Goal: Task Accomplishment & Management: Use online tool/utility

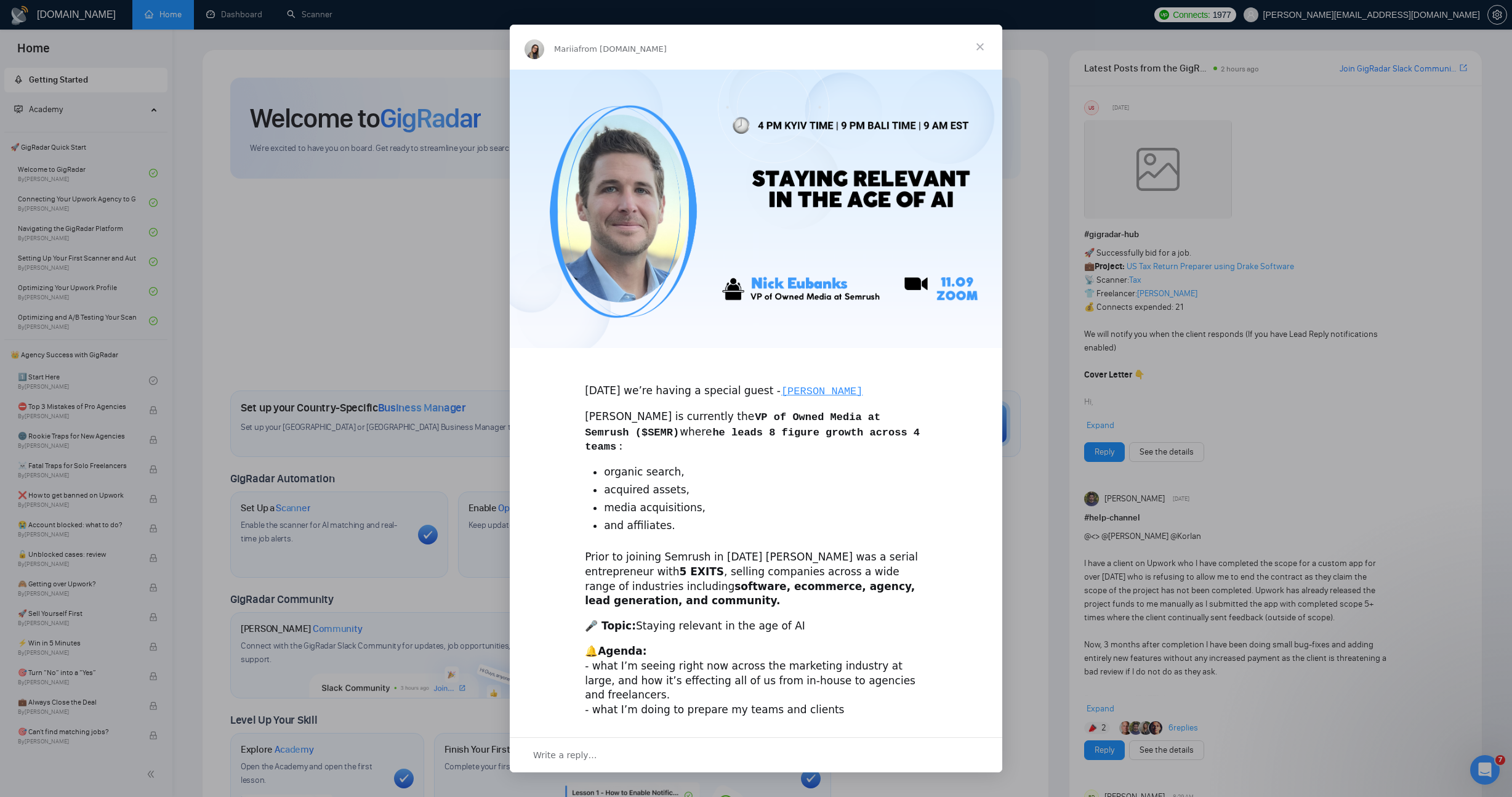
click at [275, 291] on div "Intercom messenger" at bounding box center [756, 398] width 1512 height 797
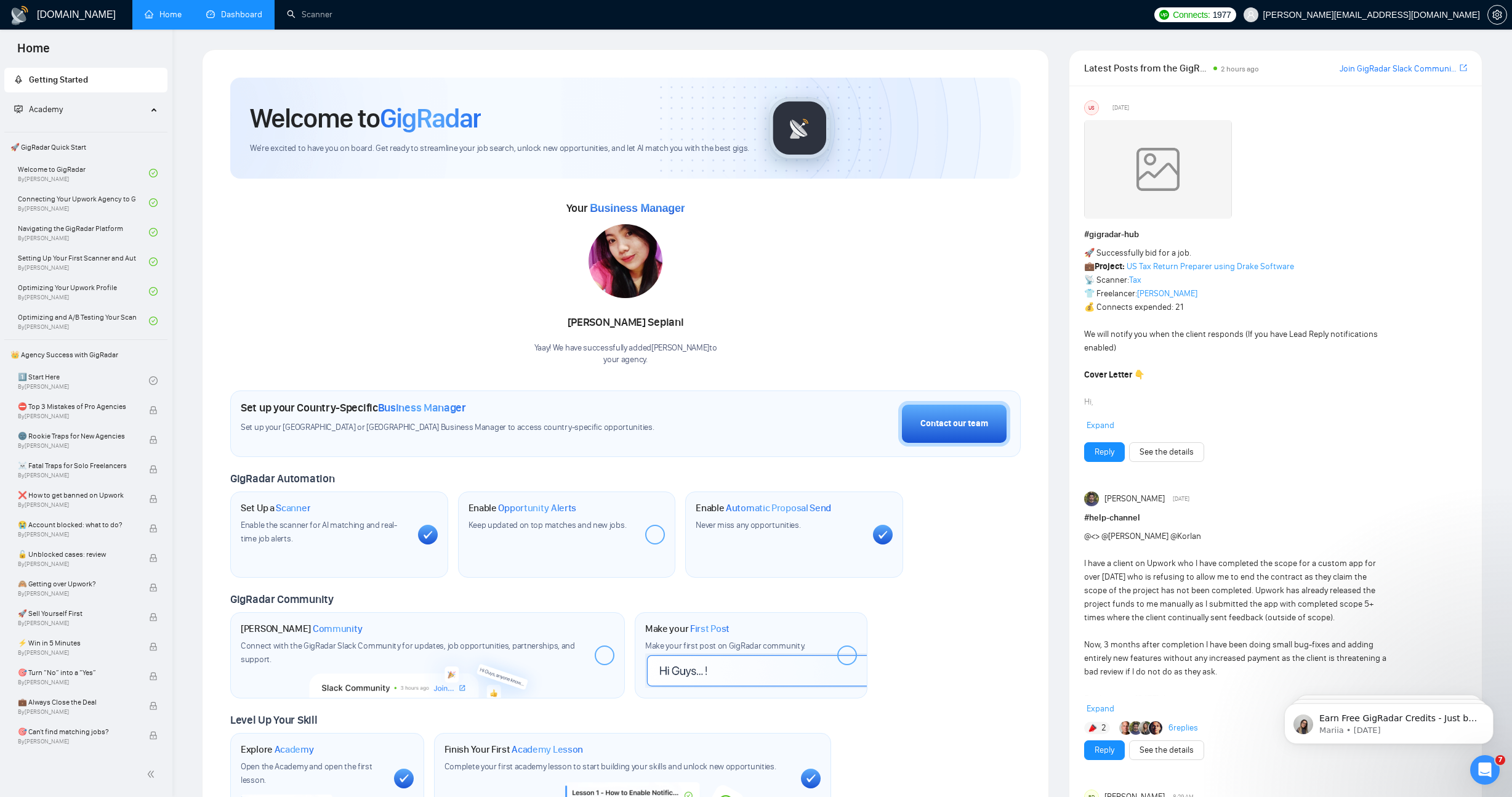
click at [224, 16] on link "Dashboard" at bounding box center [235, 14] width 56 height 10
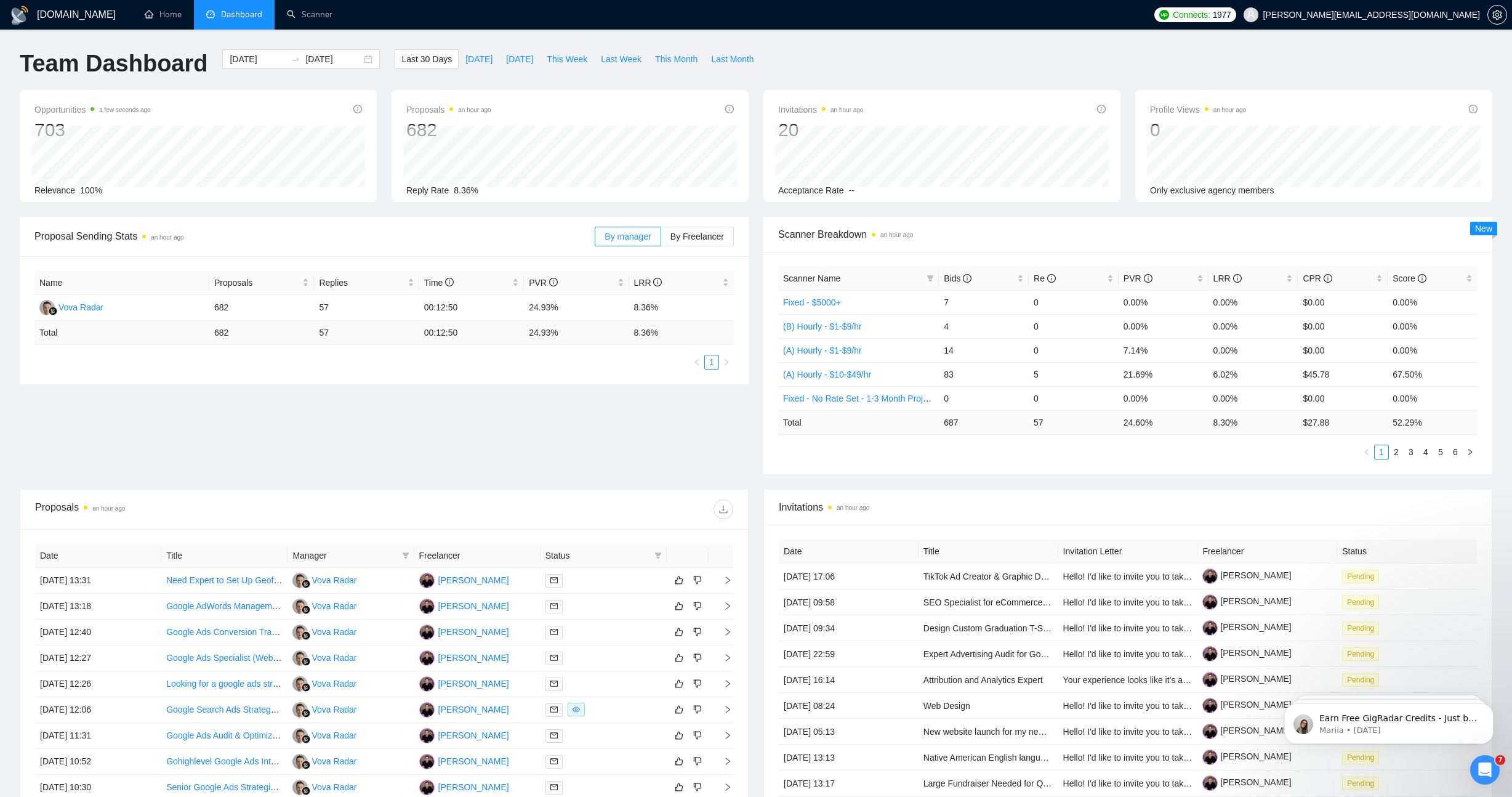
click at [387, 100] on div "Proposals an hour ago 682 Reply Rate 8.36%" at bounding box center [570, 146] width 372 height 112
click at [647, 448] on div "Proposal Sending Stats an hour ago By manager By Freelancer Name Proposals Repl…" at bounding box center [756, 352] width 1487 height 272
click at [990, 292] on td "7" at bounding box center [984, 301] width 90 height 24
click at [993, 280] on span "Bids" at bounding box center [979, 278] width 71 height 14
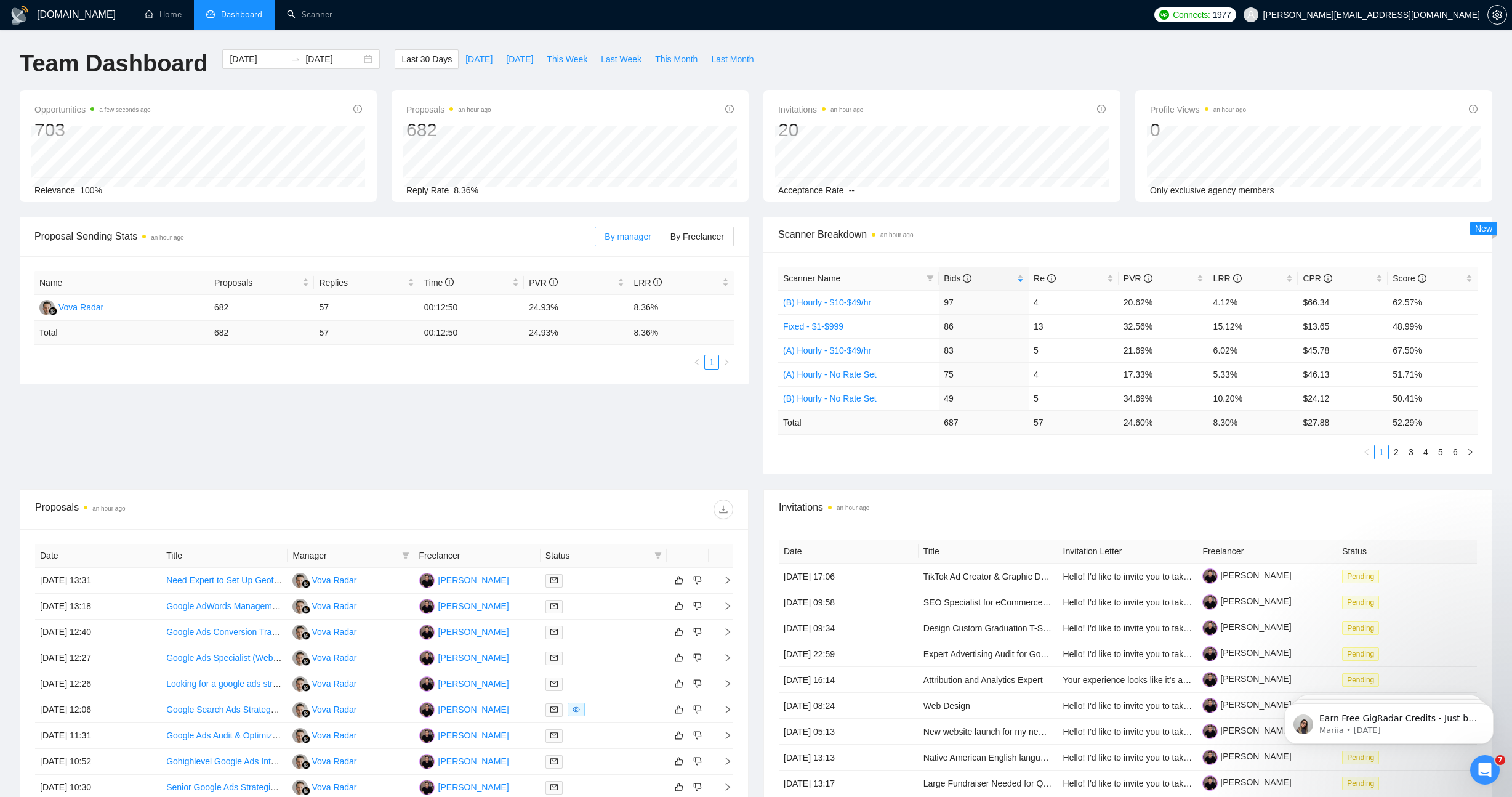
click at [459, 445] on div "Proposal Sending Stats an hour ago By manager By Freelancer Name Proposals Repl…" at bounding box center [756, 352] width 1487 height 272
click at [632, 62] on span "Last Week" at bounding box center [621, 59] width 41 height 14
type input "[DATE]"
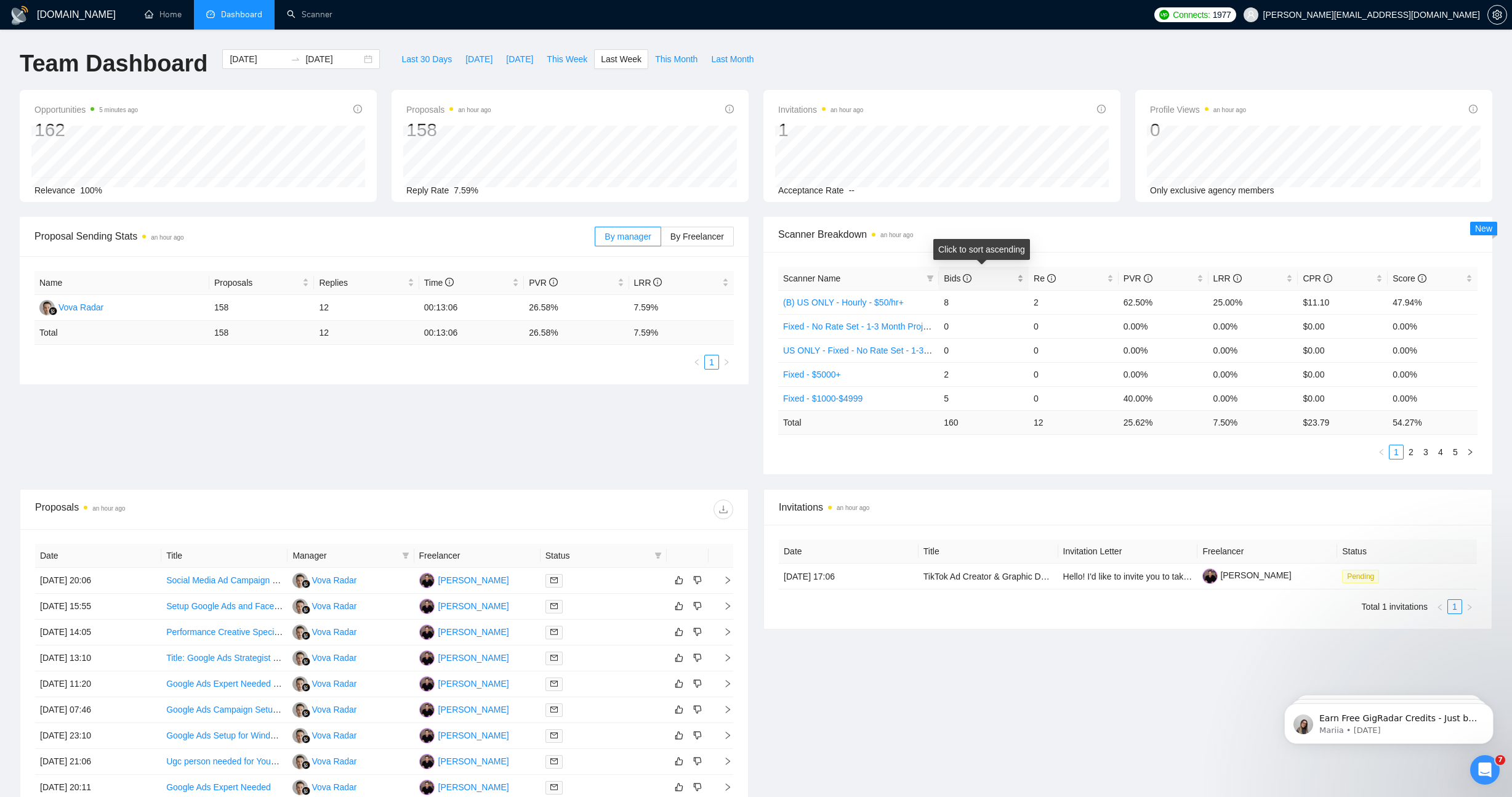
click at [969, 277] on icon "info-circle" at bounding box center [967, 278] width 9 height 9
click at [991, 271] on span "Bids" at bounding box center [979, 278] width 71 height 14
click at [827, 302] on link "(B) Hourly - $10-$49/hr" at bounding box center [827, 302] width 88 height 10
click at [826, 323] on link "(A) Hourly - $10-$49/hr" at bounding box center [827, 326] width 88 height 10
click at [830, 351] on link "(A) Hourly - No Rate Set" at bounding box center [830, 350] width 93 height 10
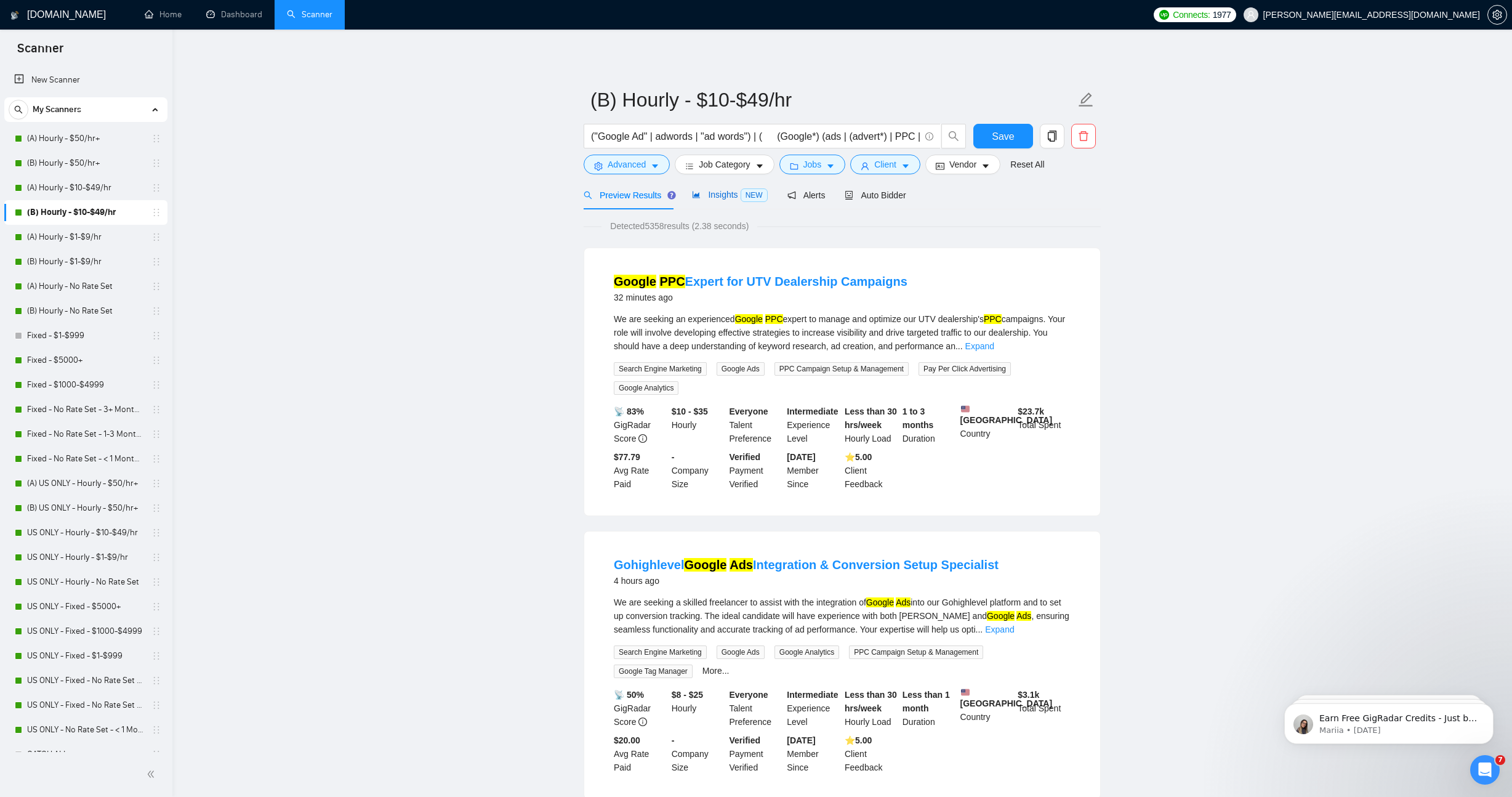
click at [727, 199] on span "Insights NEW" at bounding box center [729, 194] width 75 height 10
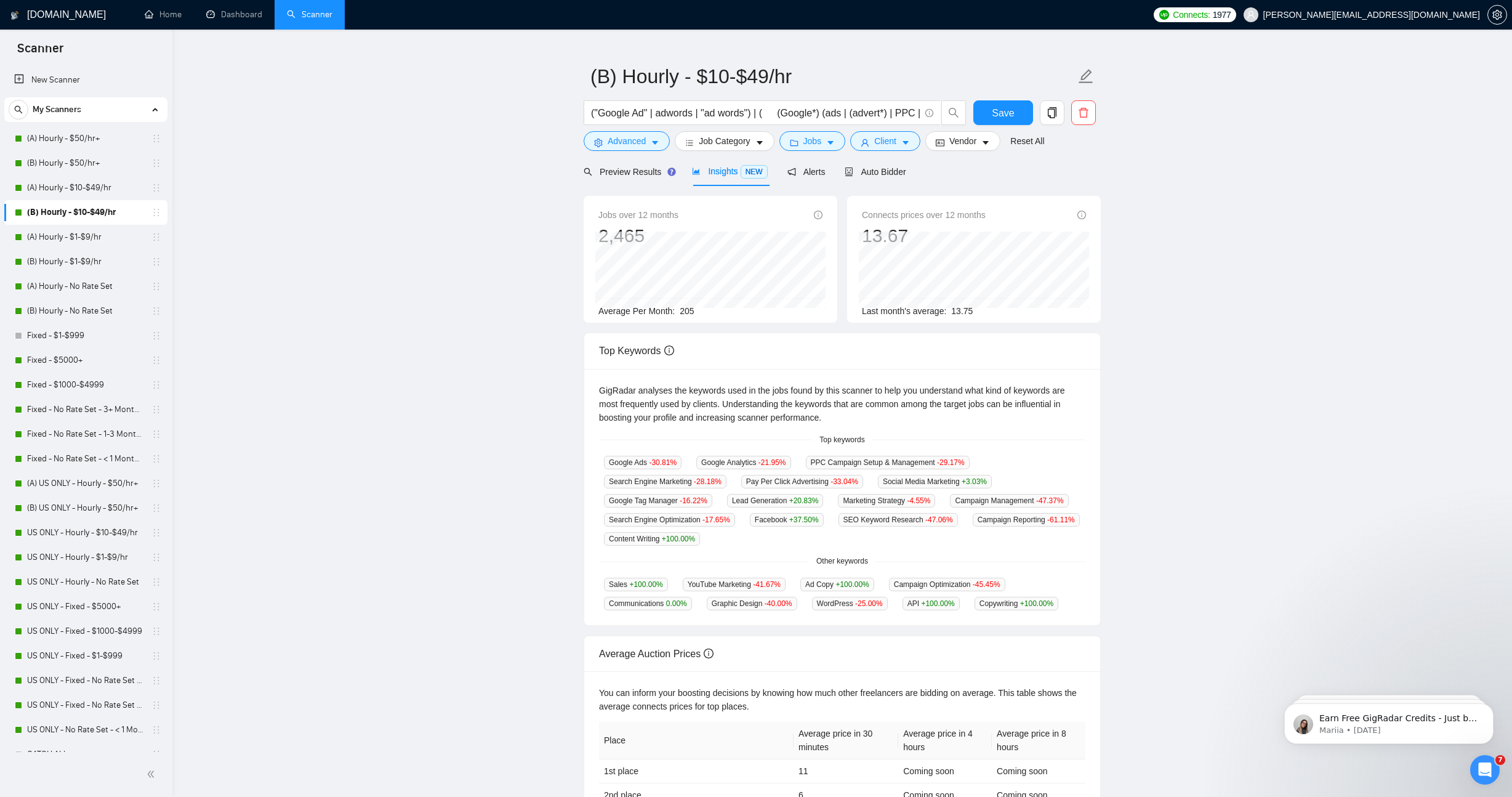
scroll to position [54, 0]
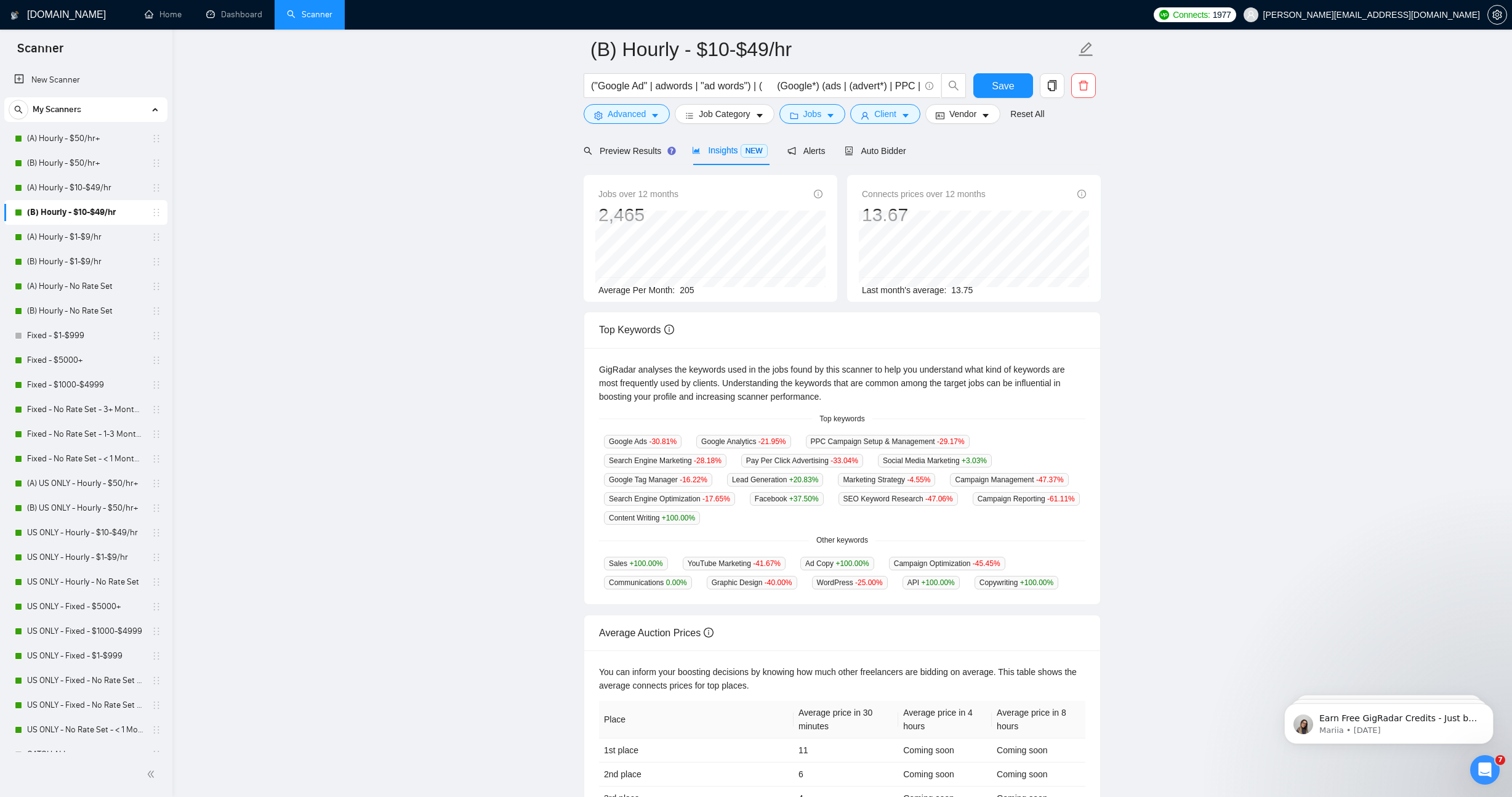
click at [410, 409] on main "(B) Hourly - $10-$49/hr ("Google Ad" | adwords | "ad words") | ( (Google*) (ads…" at bounding box center [842, 423] width 1300 height 855
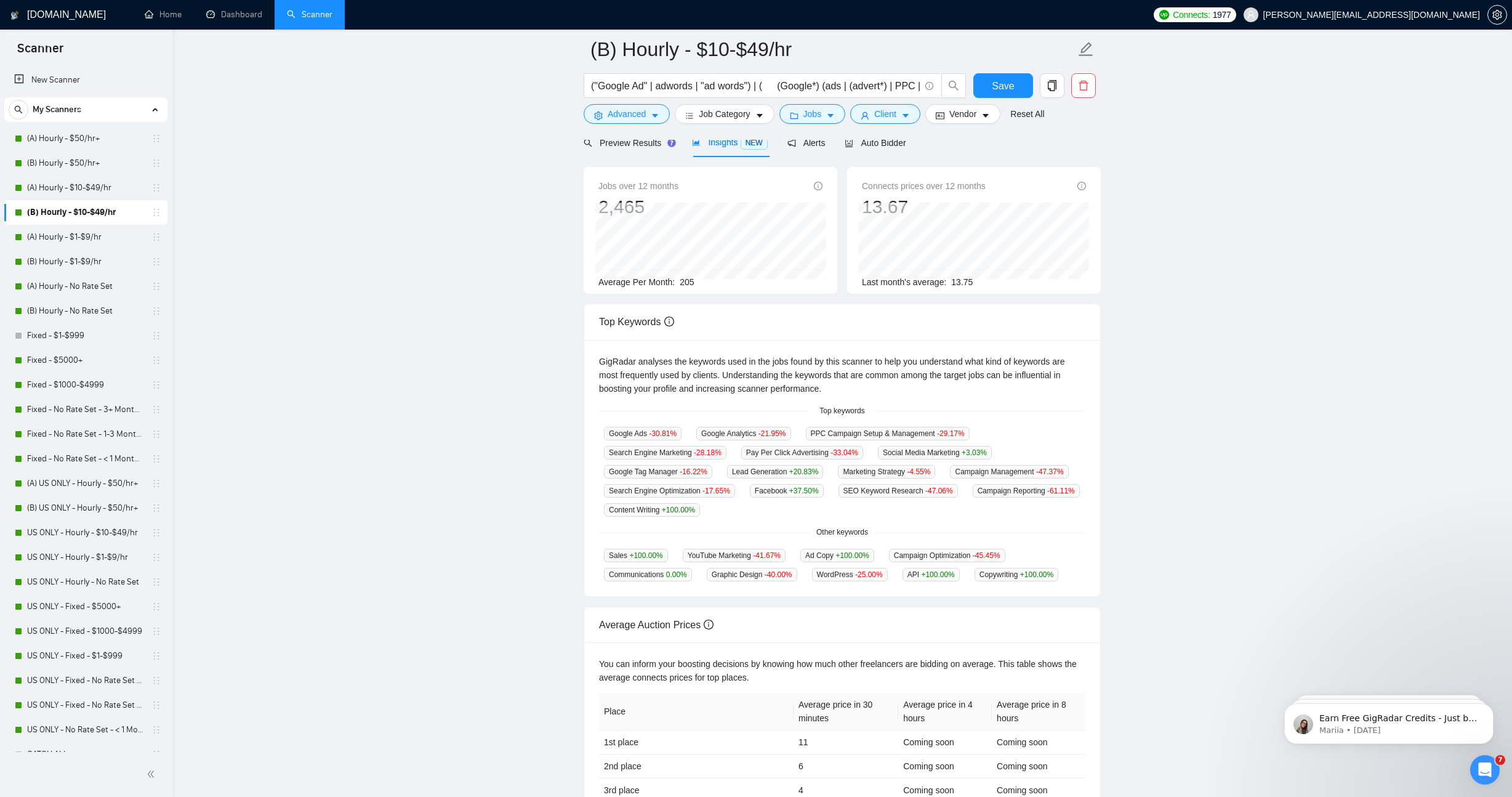
click at [443, 443] on main "(B) Hourly - $10-$49/hr ("Google Ad" | adwords | "ad words") | ( (Google*) (ads…" at bounding box center [842, 415] width 1300 height 855
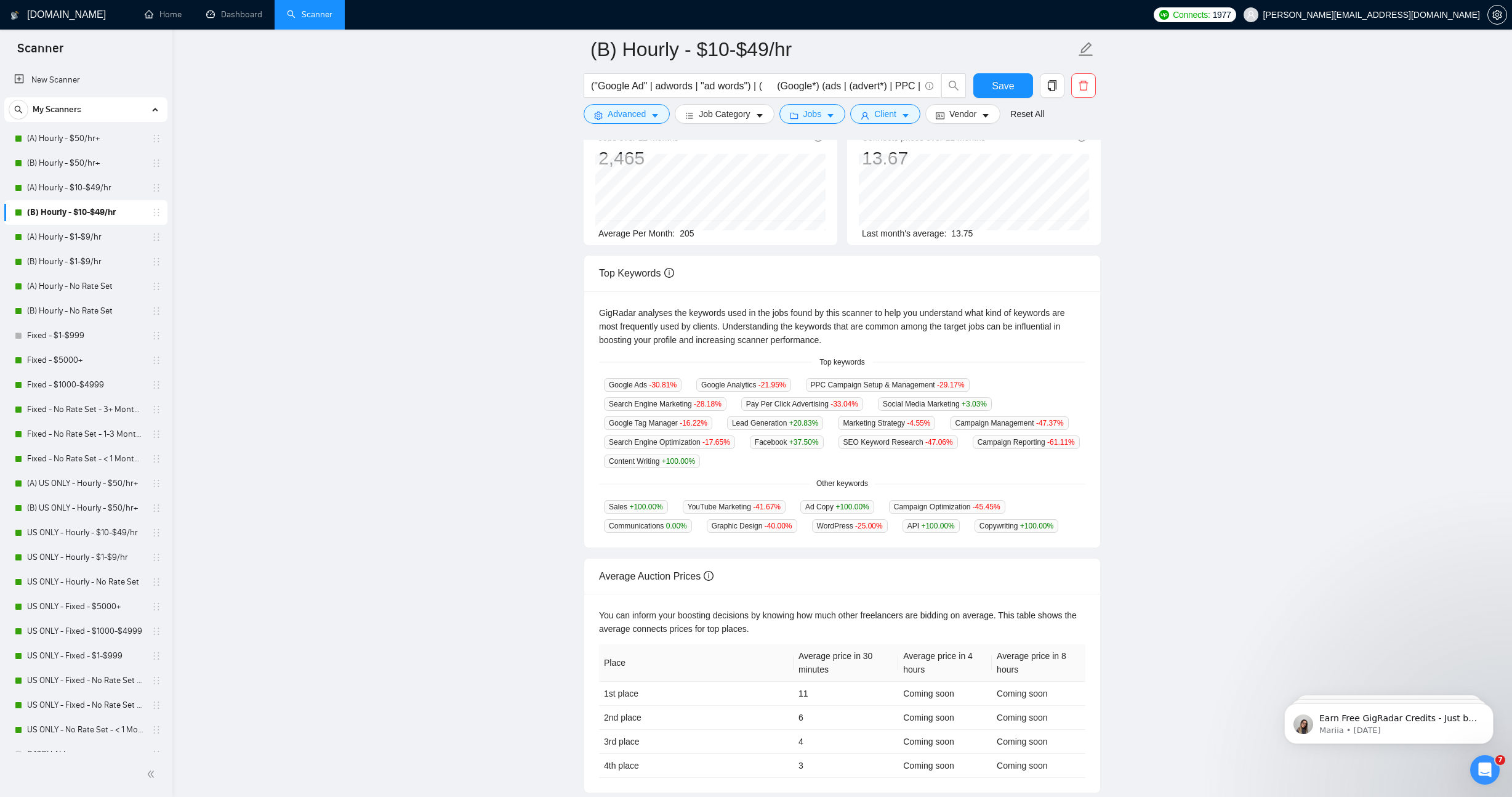
scroll to position [95, 0]
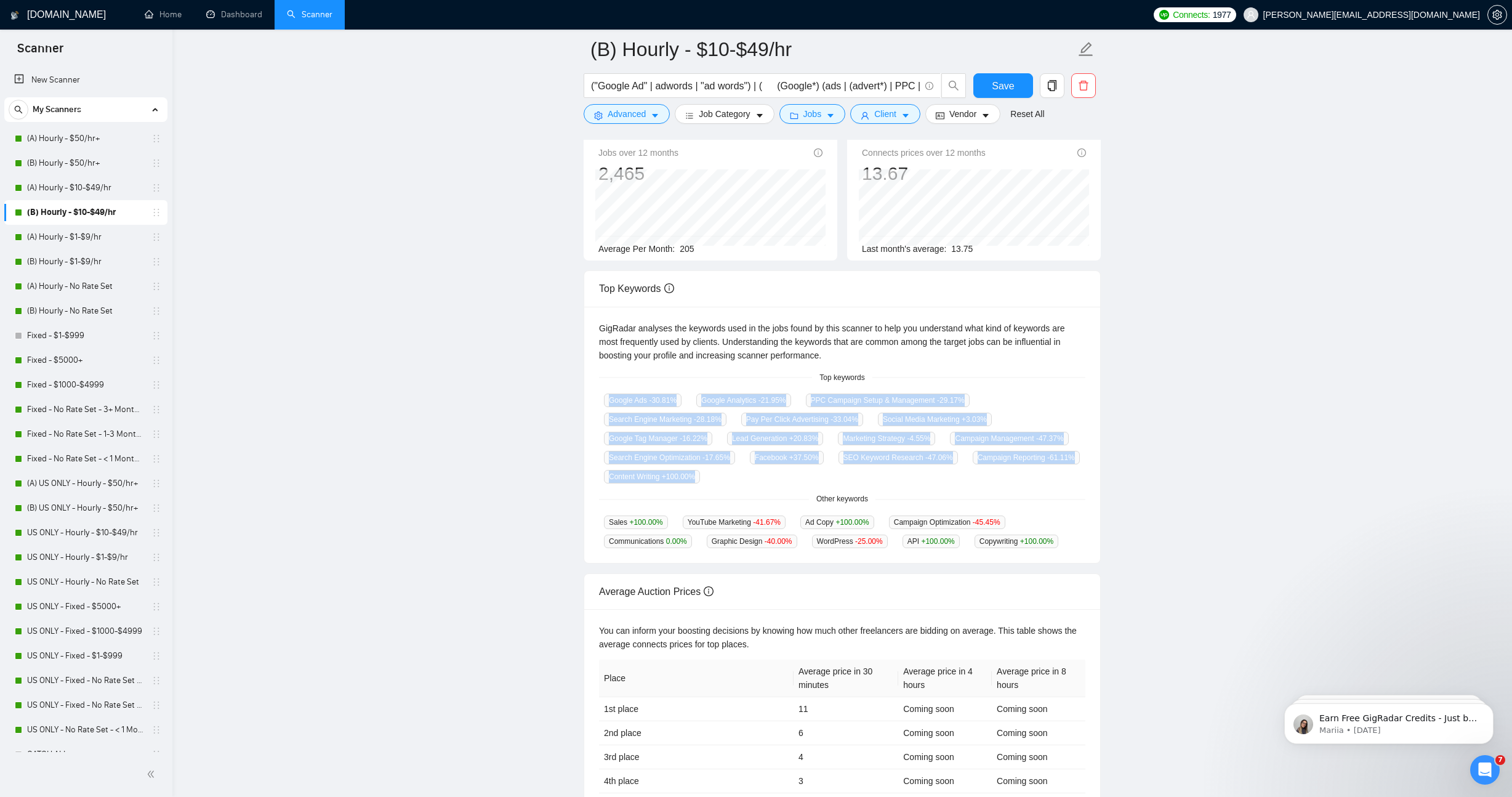
drag, startPoint x: 608, startPoint y: 397, endPoint x: 997, endPoint y: 480, distance: 397.8
click at [997, 480] on div "Google Ads -30.81 % Google Analytics -21.95 % PPC Campaign Setup & Management -…" at bounding box center [842, 438] width 486 height 91
copy div "Google Ads -30.81 % Google Analytics -21.95 % PPC Campaign Setup & Management -…"
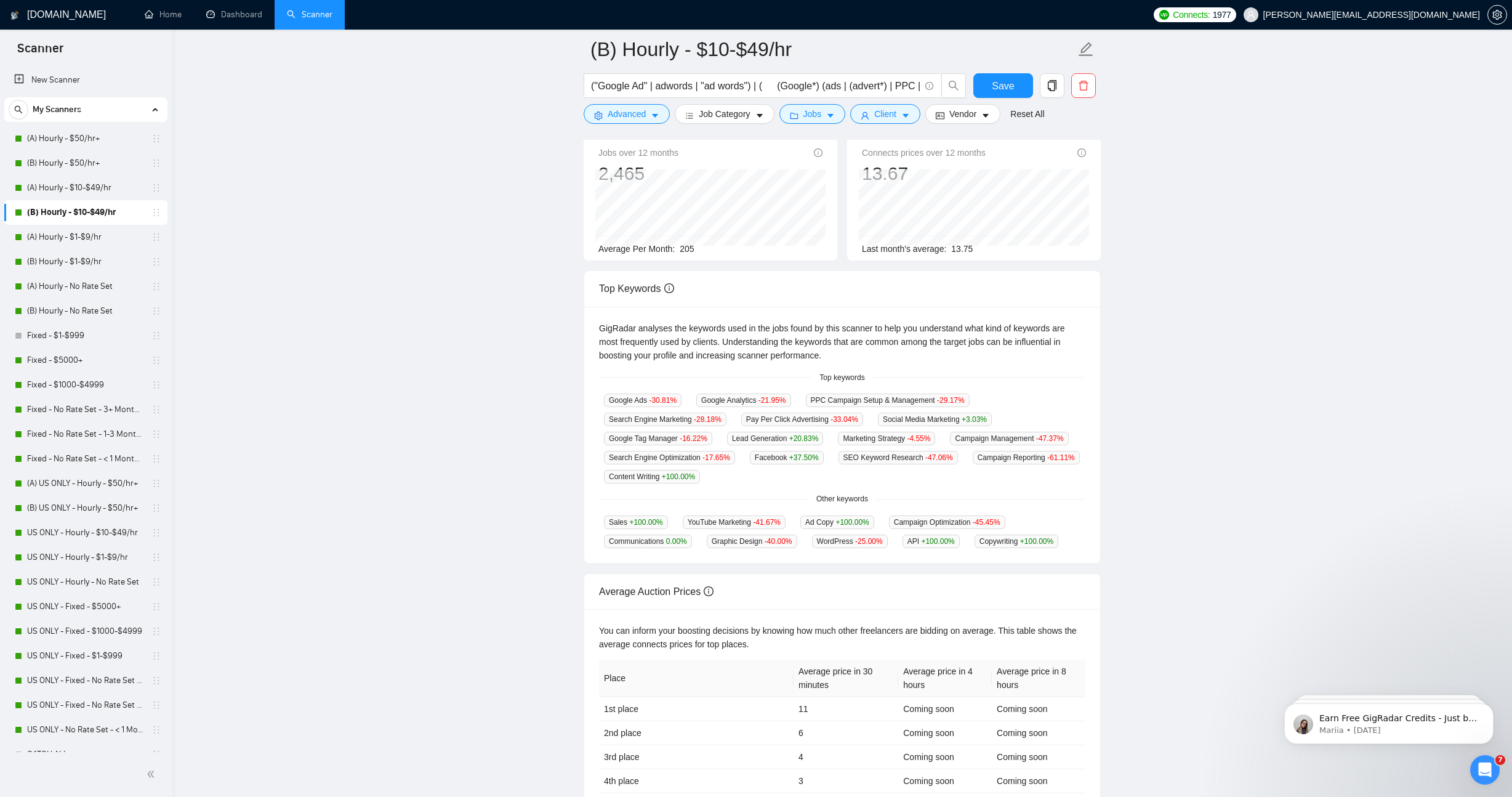
click at [629, 526] on span "Sales +100.00 %" at bounding box center [636, 522] width 64 height 14
drag, startPoint x: 607, startPoint y: 520, endPoint x: 710, endPoint y: 556, distance: 109.1
click at [710, 548] on div "Sales +100.00 % YouTube Marketing -41.67 % Ad Copy +100.00 % Campaign Optimizat…" at bounding box center [842, 531] width 486 height 33
copy div "Sales +100.00 % YouTube Marketing -41.67 % Ad Copy +100.00 % Campaign Optimizat…"
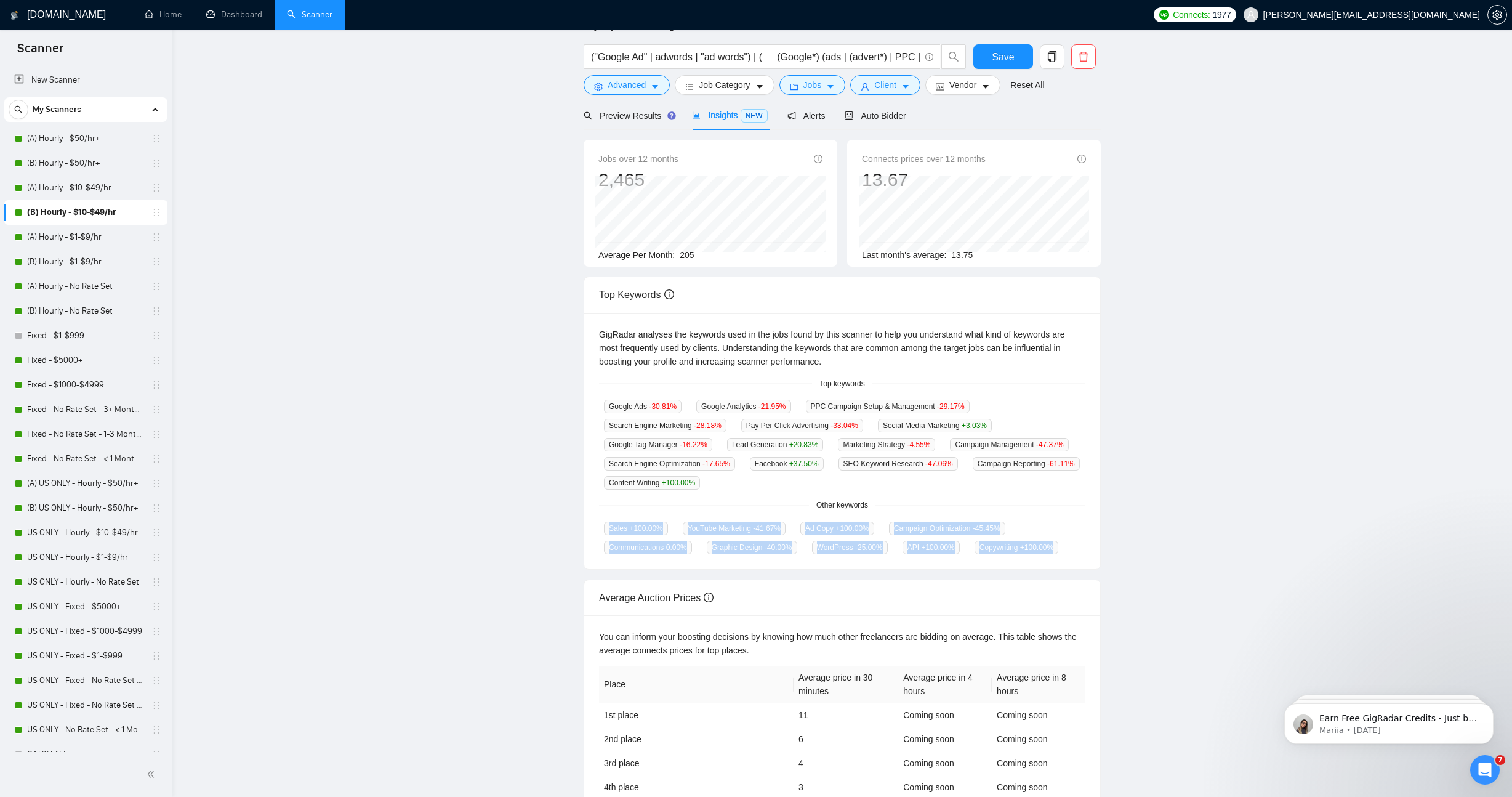
scroll to position [0, 0]
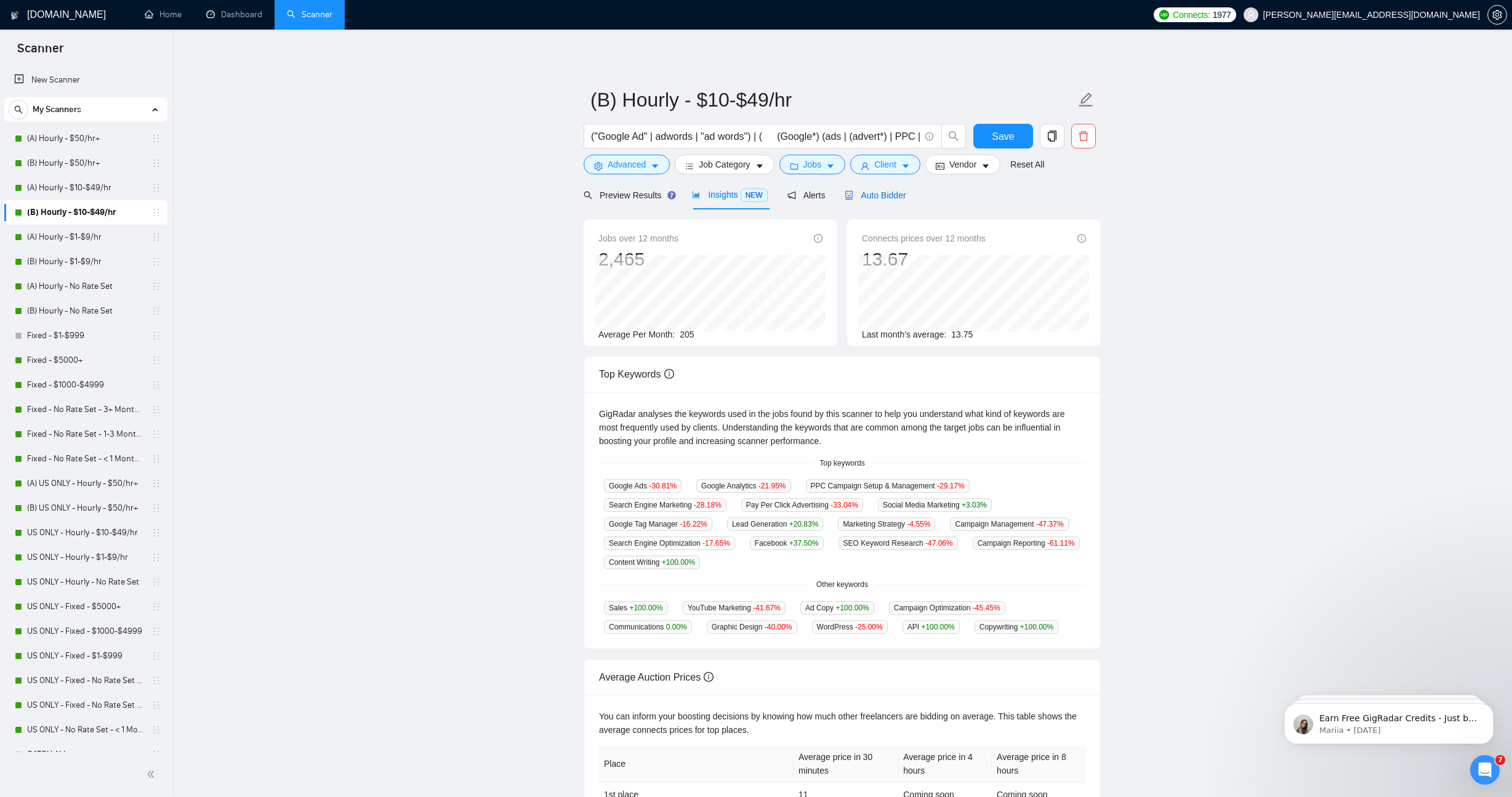
click at [895, 194] on span "Auto Bidder" at bounding box center [875, 195] width 61 height 10
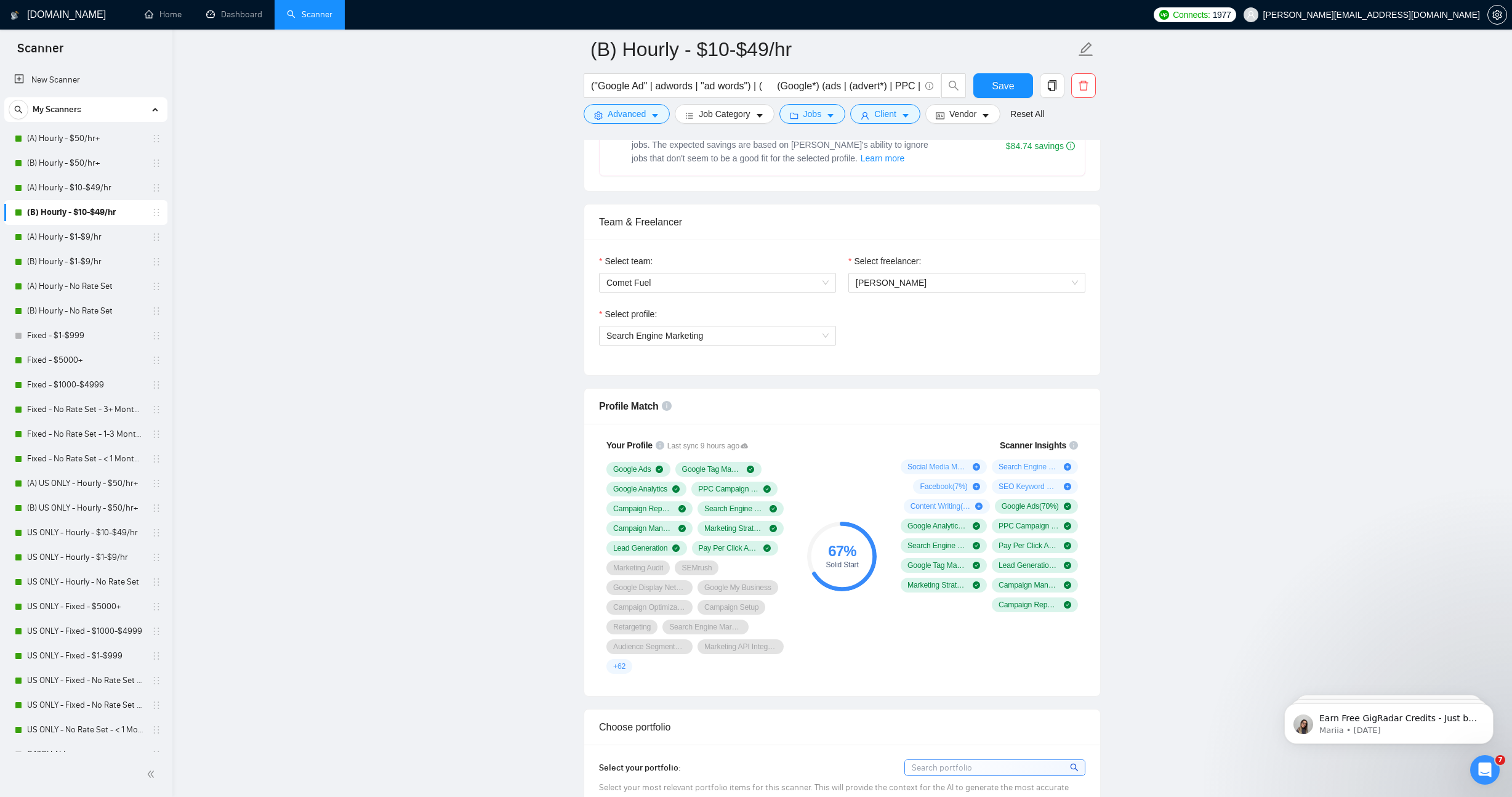
scroll to position [767, 0]
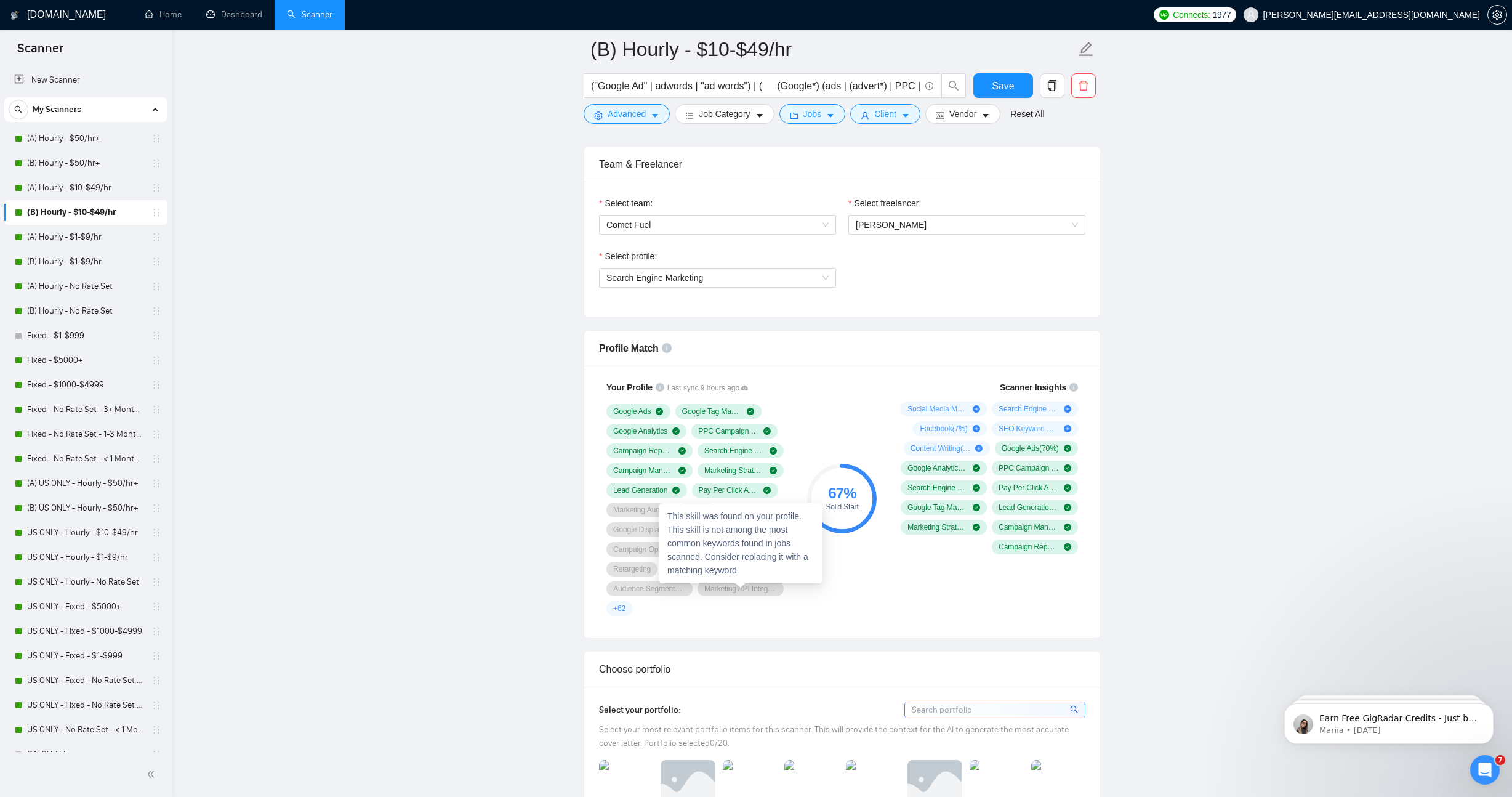
click at [757, 589] on span "Marketing API Integration" at bounding box center [740, 588] width 73 height 10
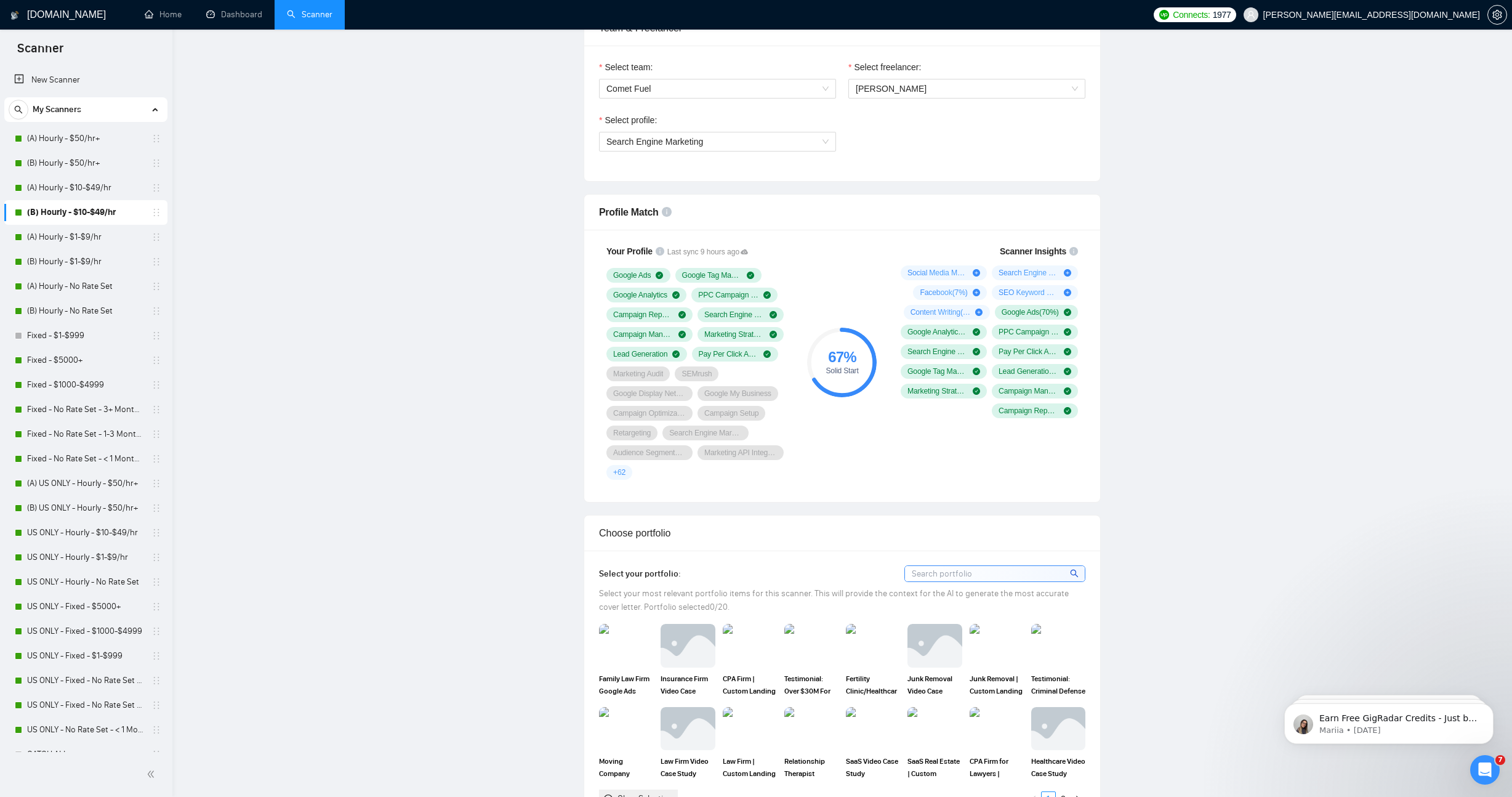
scroll to position [0, 0]
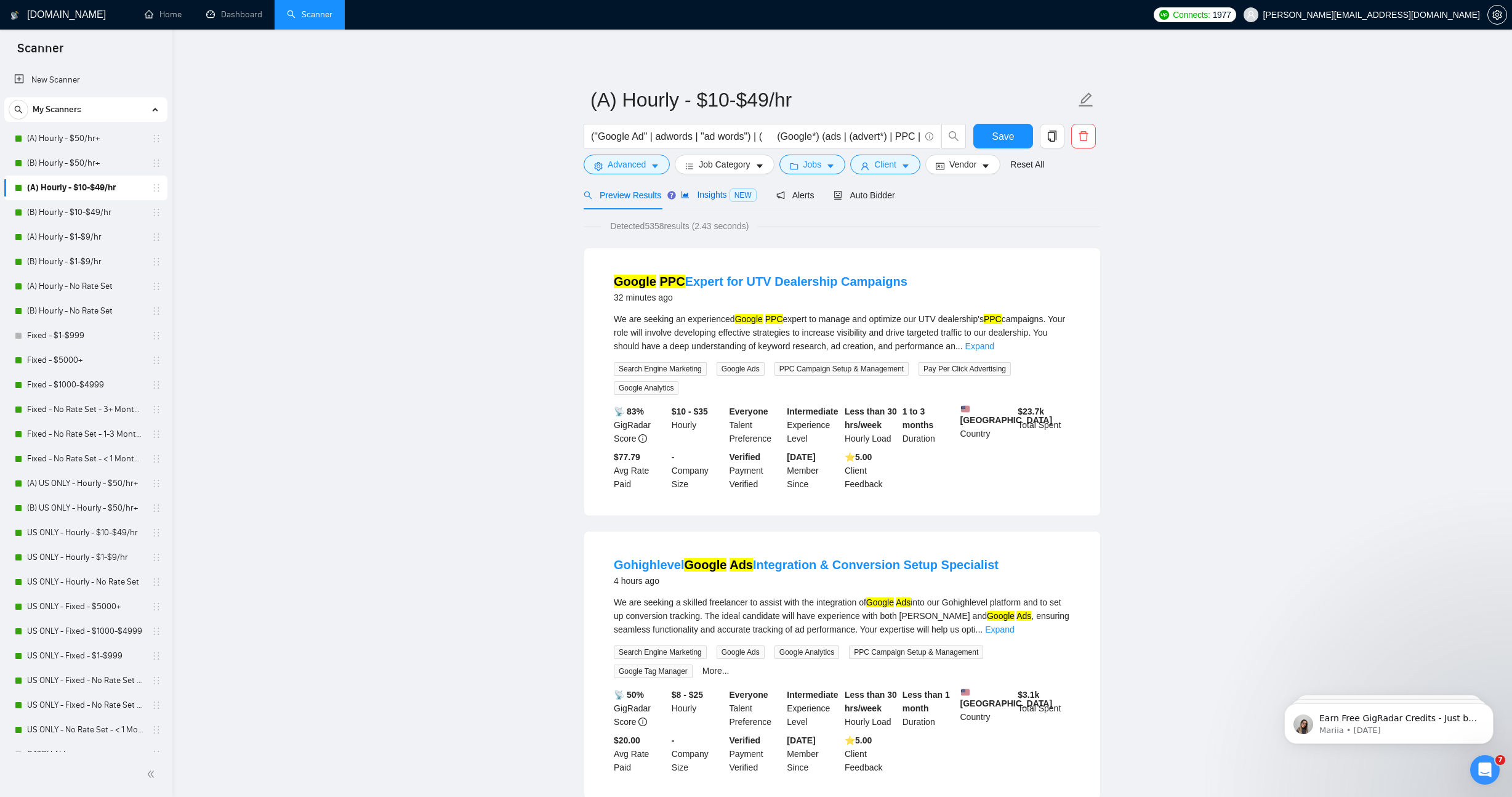
click at [710, 194] on span "Insights NEW" at bounding box center [719, 194] width 75 height 10
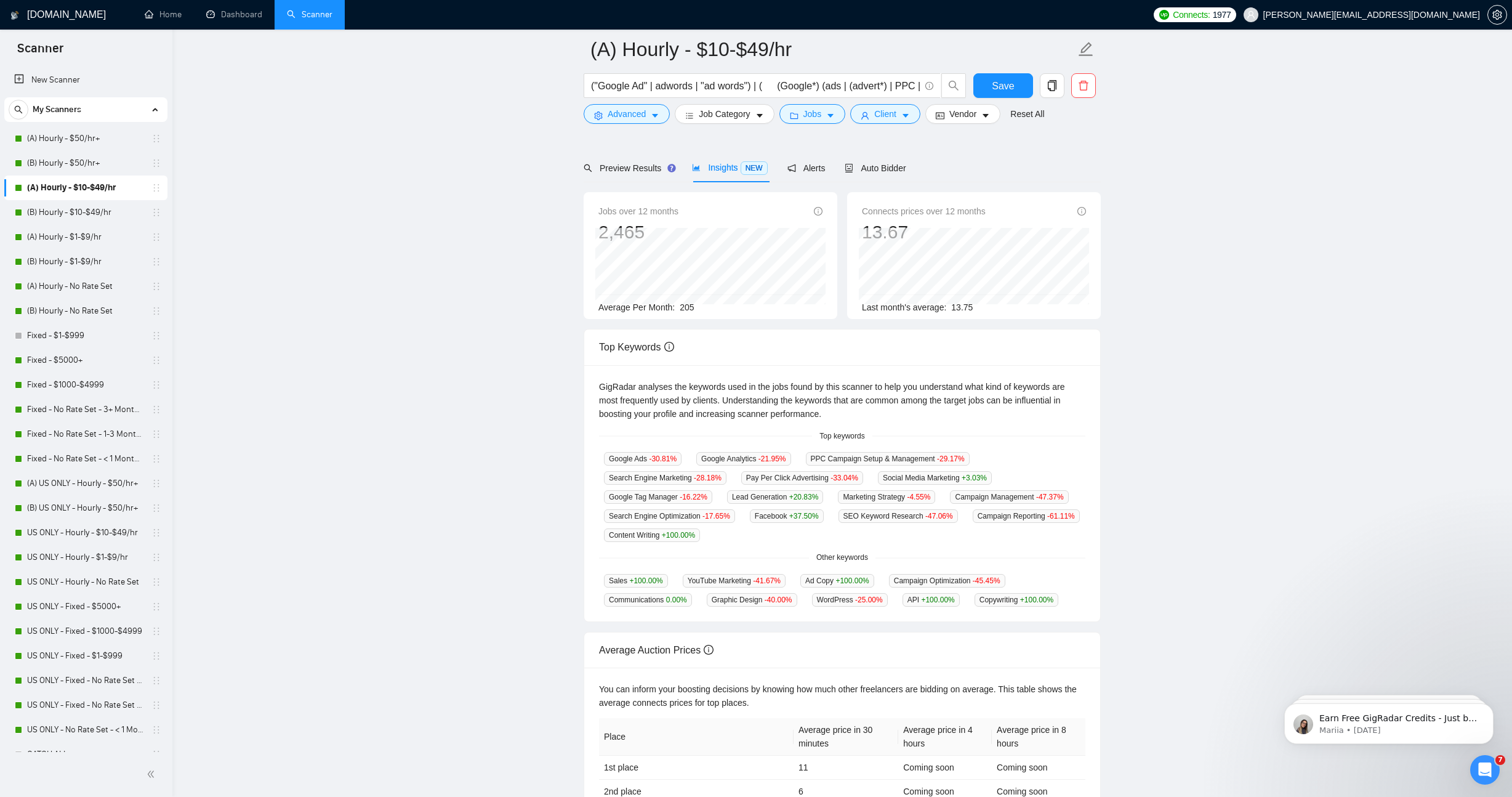
scroll to position [59, 0]
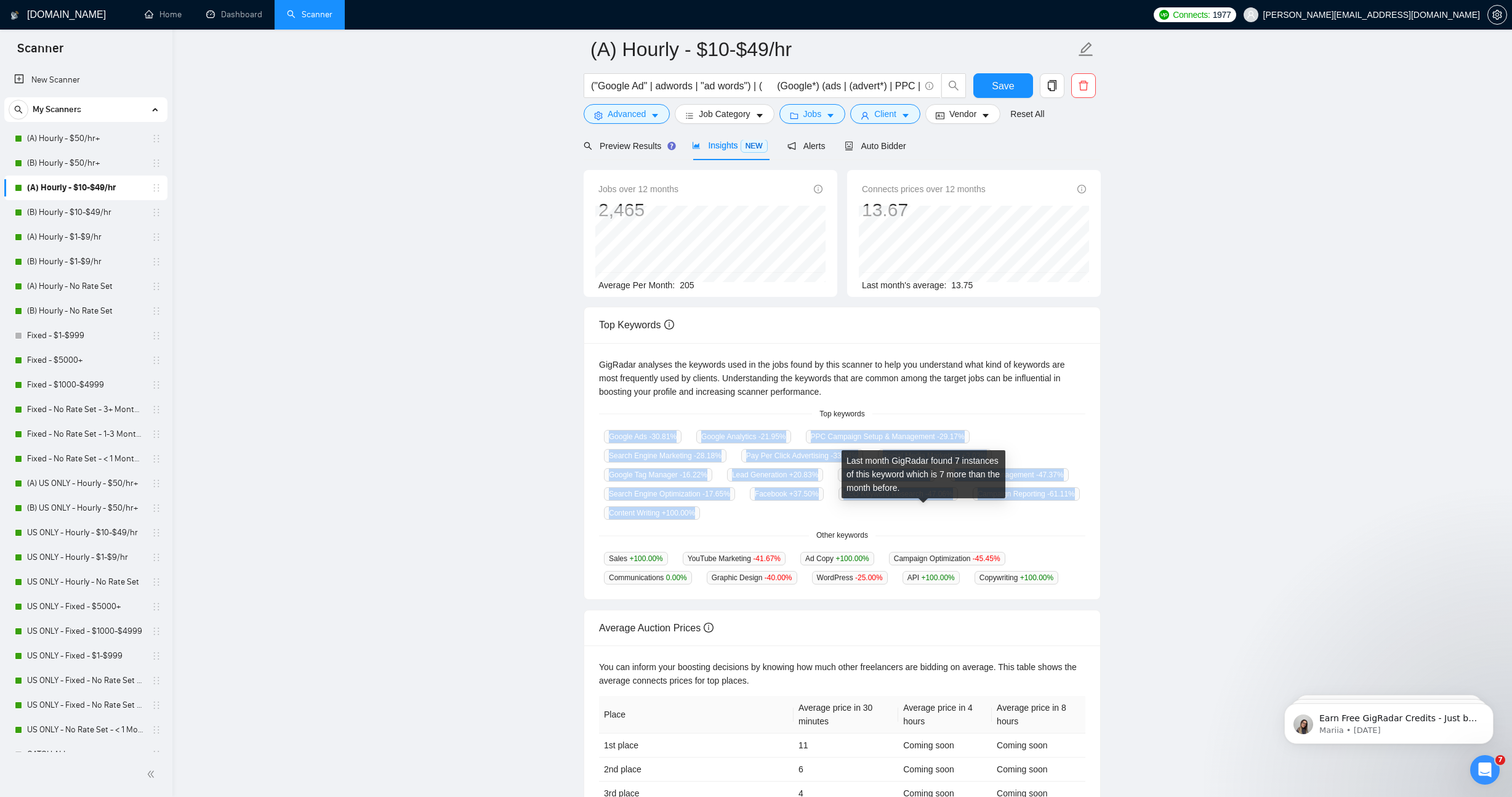
drag, startPoint x: 609, startPoint y: 439, endPoint x: 971, endPoint y: 516, distance: 370.1
click at [971, 516] on div "Google Ads -30.81 % Google Analytics -21.95 % PPC Campaign Setup & Management -…" at bounding box center [842, 474] width 486 height 91
copy div "Google Ads -30.81 % Google Analytics -21.95 % PPC Campaign Setup & Management -…"
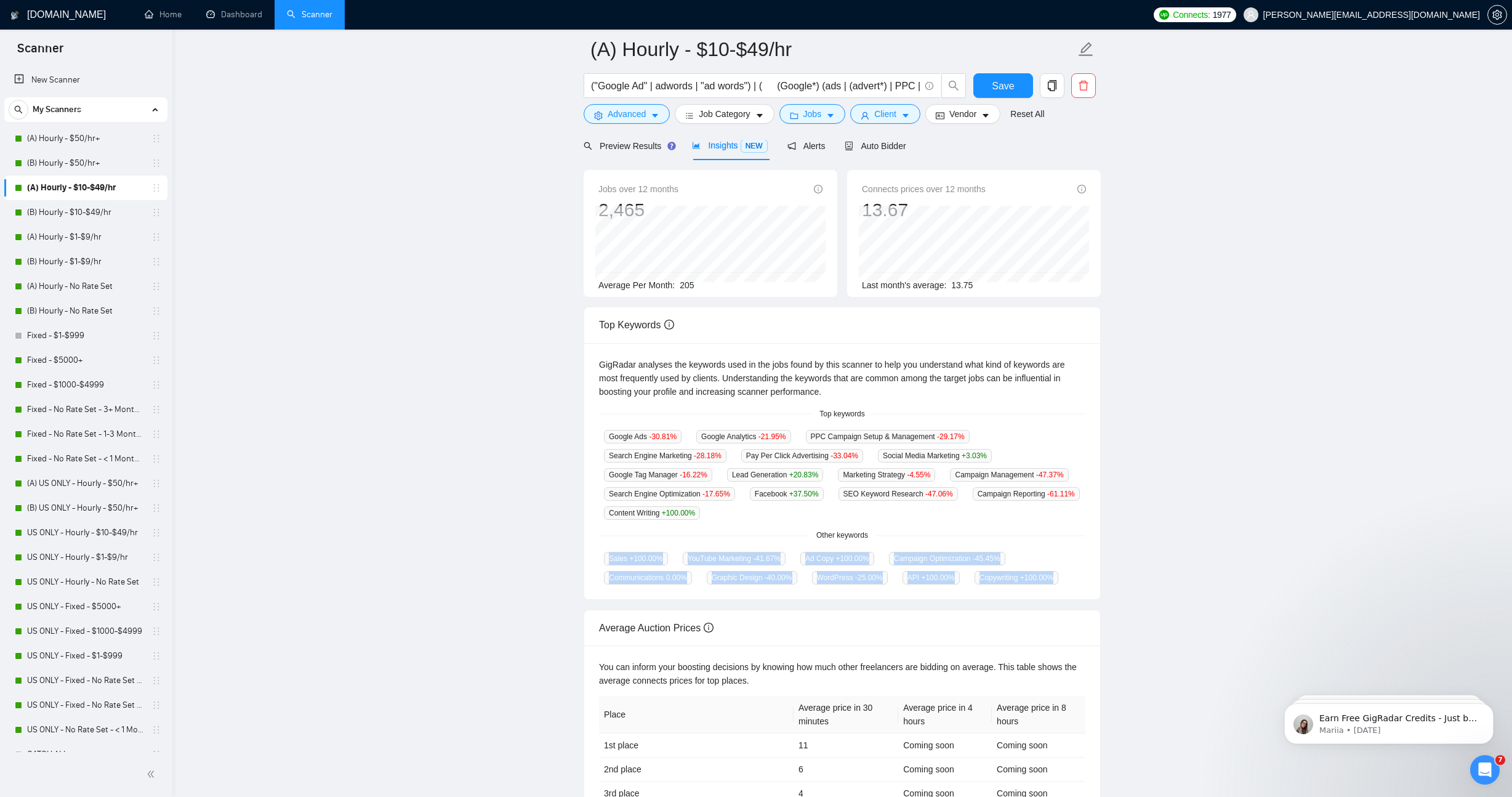
drag, startPoint x: 607, startPoint y: 557, endPoint x: 688, endPoint y: 601, distance: 92.2
click at [688, 600] on div "GigRadar analyses the keywords used in the jobs found by this scanner to help y…" at bounding box center [842, 471] width 516 height 257
copy div "Sales +100.00 % YouTube Marketing -41.67 % Ad Copy +100.00 % Campaign Optimizat…"
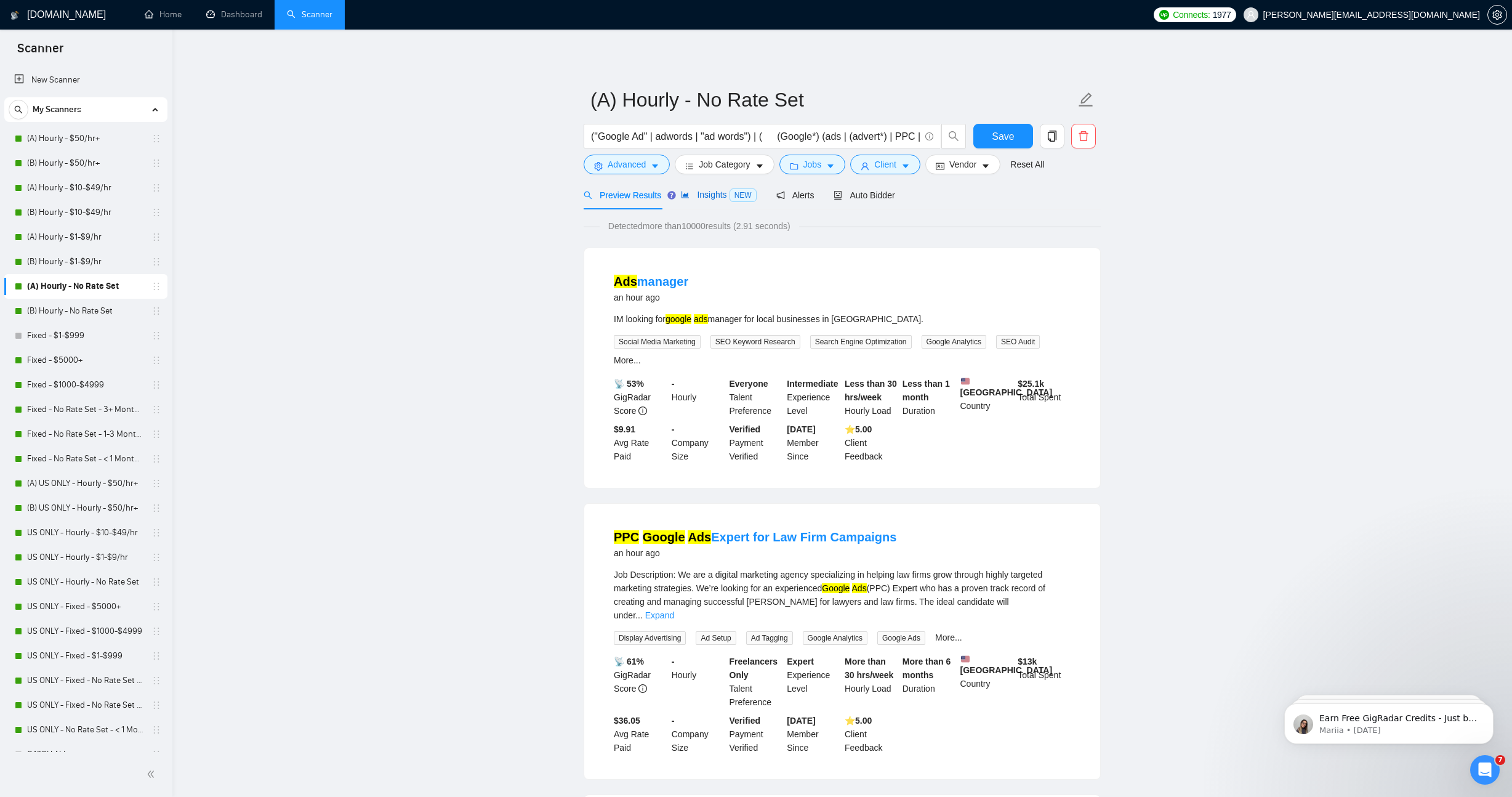
click at [714, 199] on span "Insights NEW" at bounding box center [719, 194] width 75 height 10
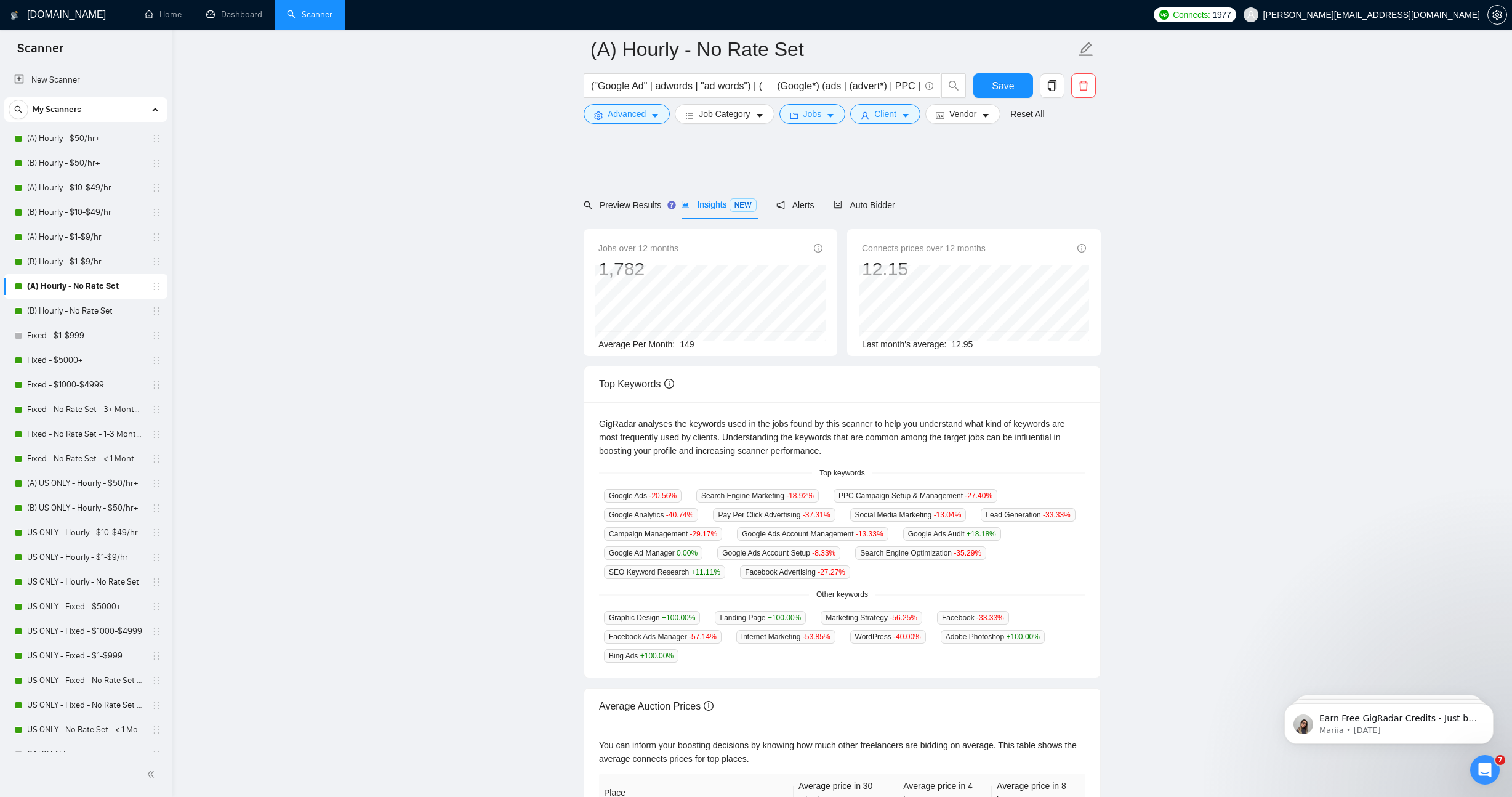
scroll to position [130, 0]
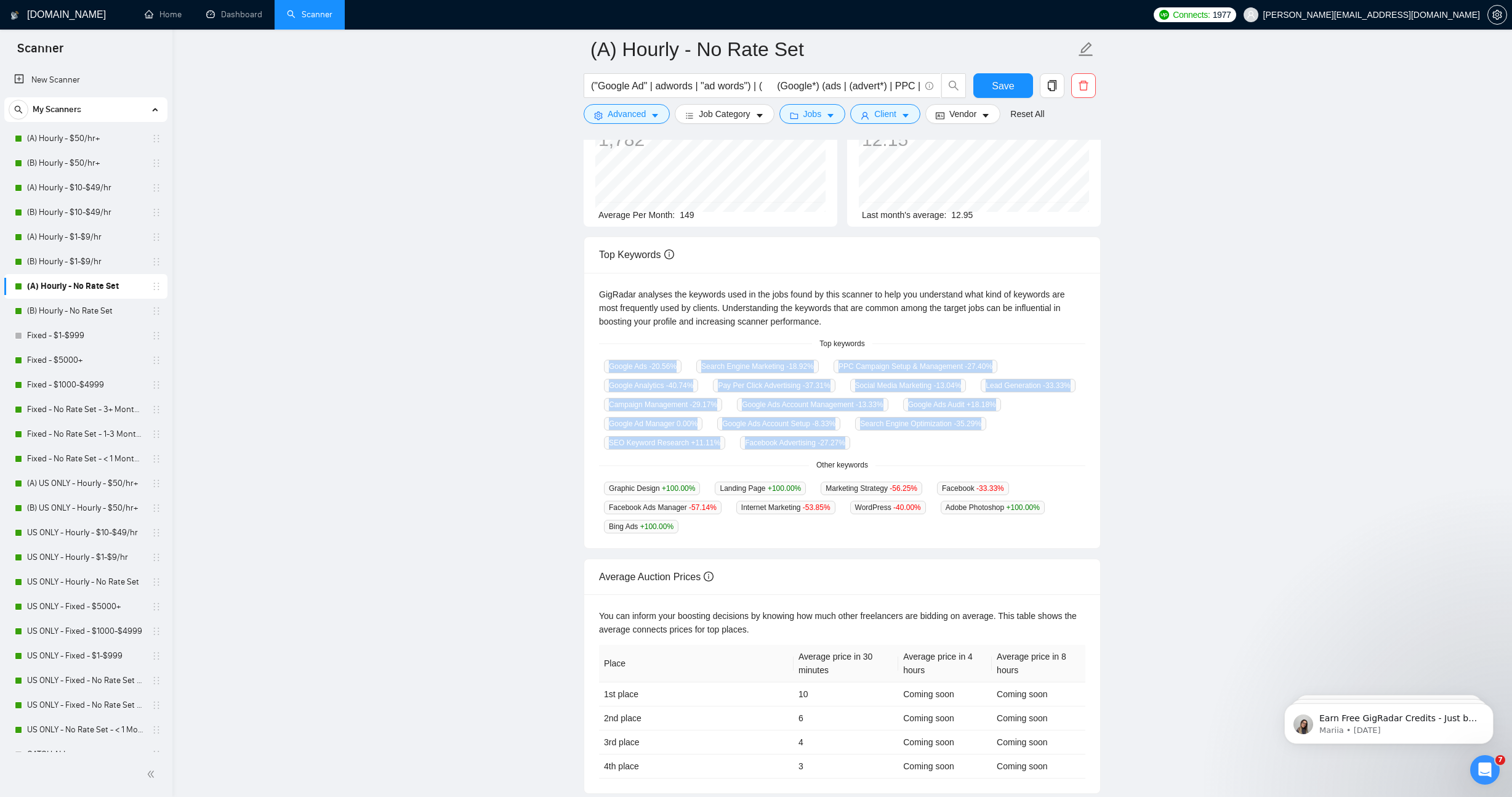
drag, startPoint x: 609, startPoint y: 365, endPoint x: 1061, endPoint y: 442, distance: 458.5
click at [1061, 442] on div "Google Ads -20.56 % Search Engine Marketing -18.92 % PPC Campaign Setup & Manag…" at bounding box center [842, 404] width 486 height 91
copy div "Google Ads -20.56 % Search Engine Marketing -18.92 % PPC Campaign Setup & Manag…"
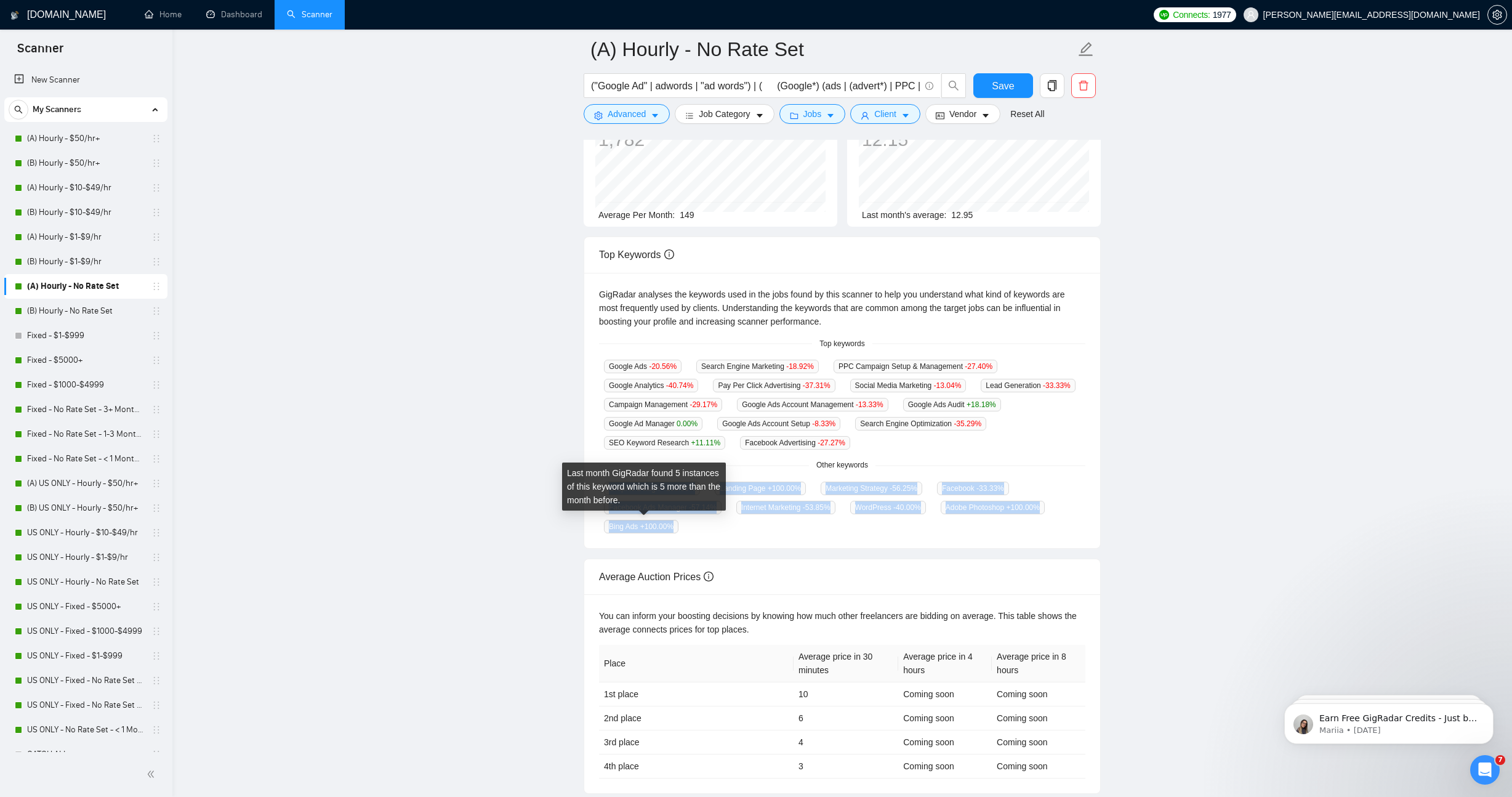
drag, startPoint x: 611, startPoint y: 485, endPoint x: 681, endPoint y: 527, distance: 81.6
click at [681, 527] on div "Graphic Design +100.00 % Landing Page +100.00 % Marketing Strategy -56.25 % Fac…" at bounding box center [842, 507] width 486 height 52
copy div "Graphic Design +100.00 % Landing Page +100.00 % Marketing Strategy -56.25 % Fac…"
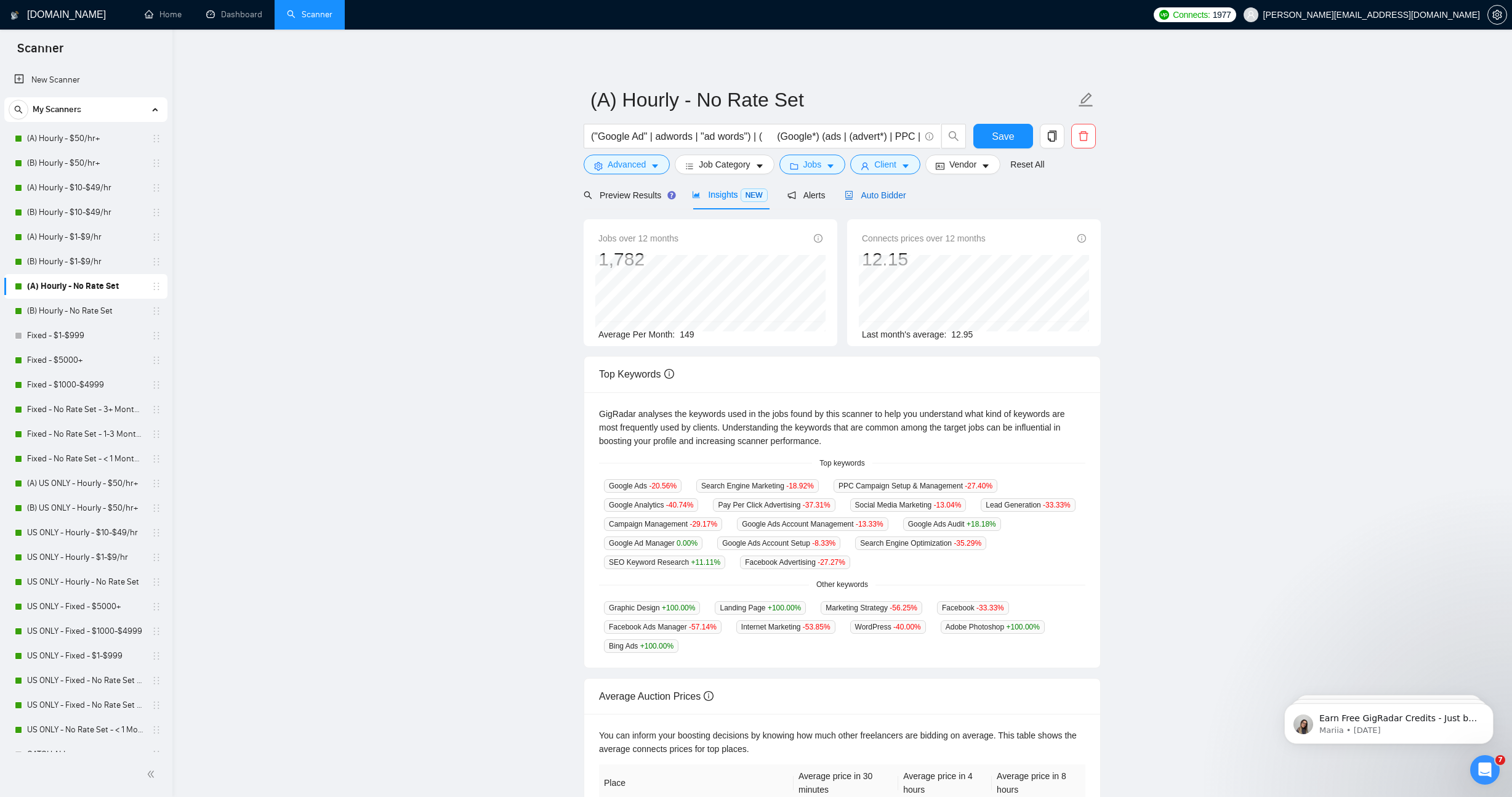
click at [890, 200] on div "Auto Bidder" at bounding box center [875, 195] width 61 height 14
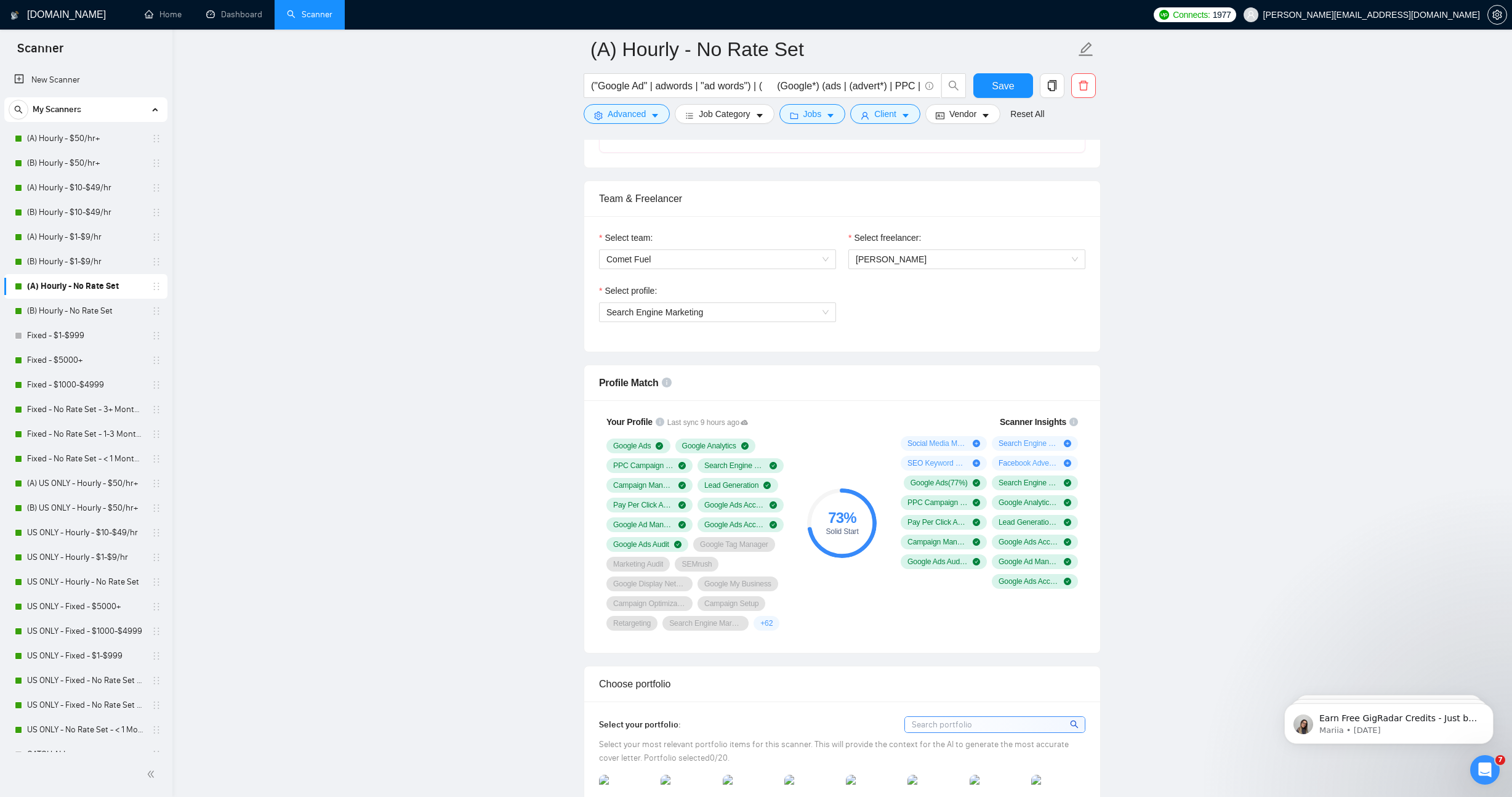
scroll to position [796, 0]
